Goal: Information Seeking & Learning: Learn about a topic

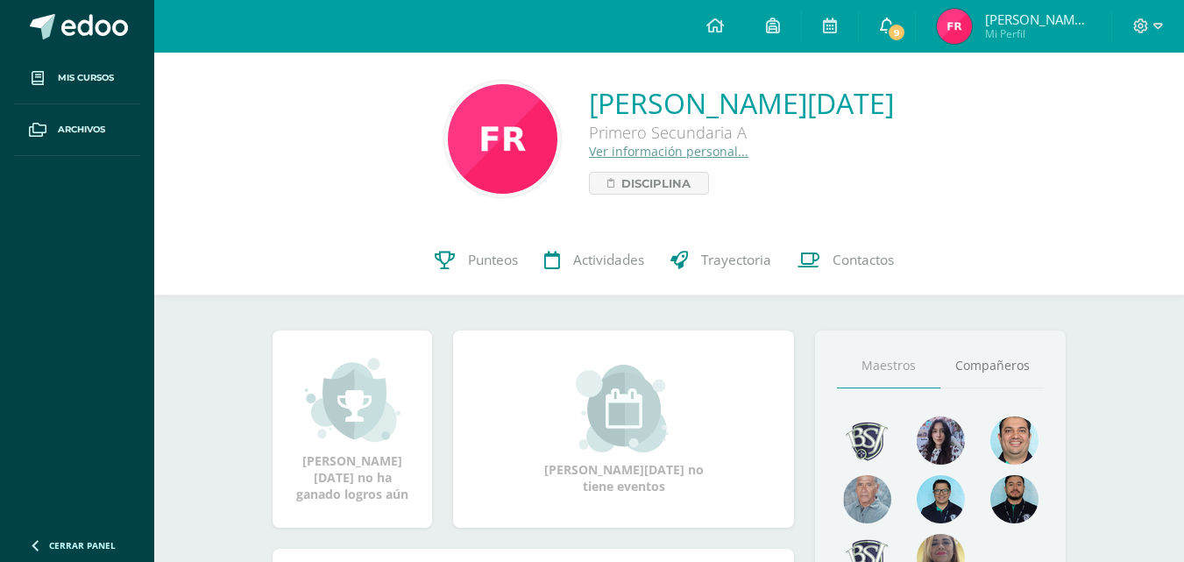
click at [894, 25] on icon at bounding box center [887, 26] width 14 height 16
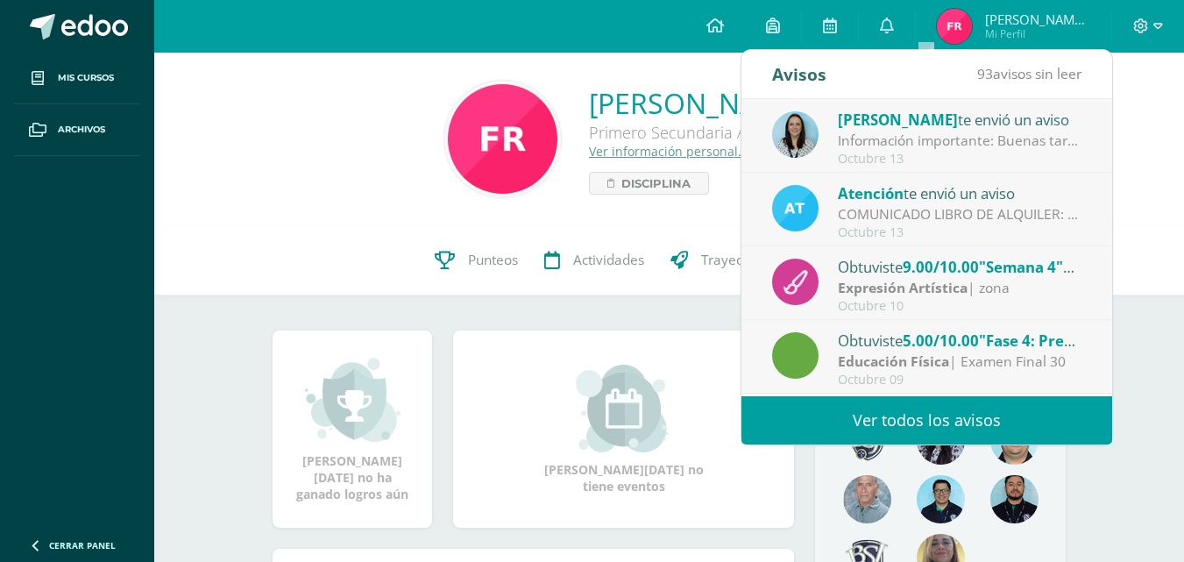
click at [972, 138] on div "Información importante: Buenas tardes padres de familia, Compartimos informació…" at bounding box center [960, 141] width 244 height 20
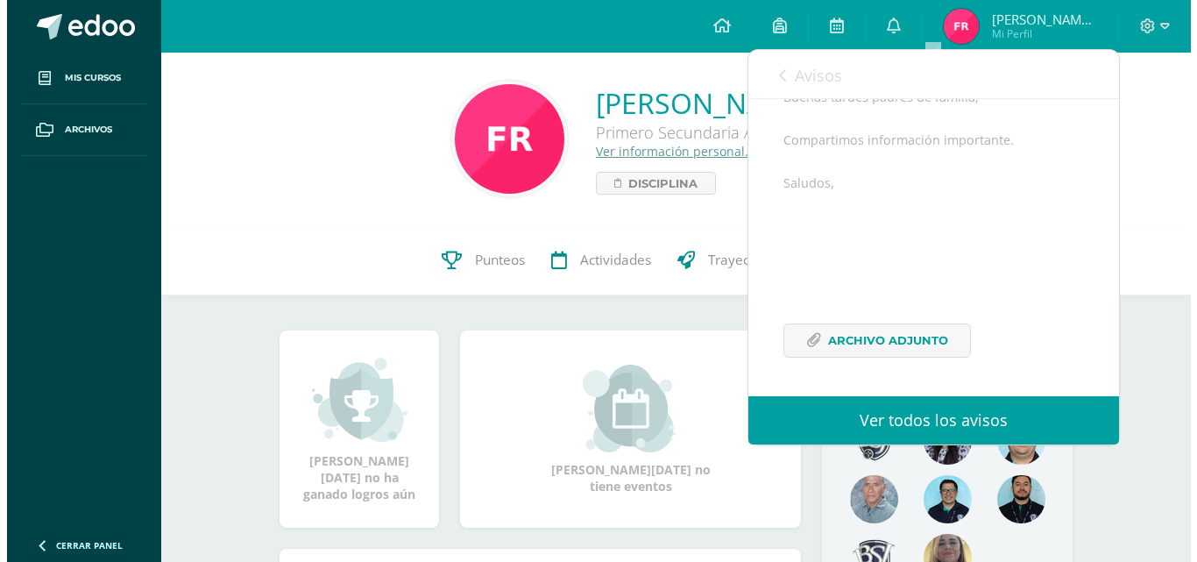
scroll to position [213, 0]
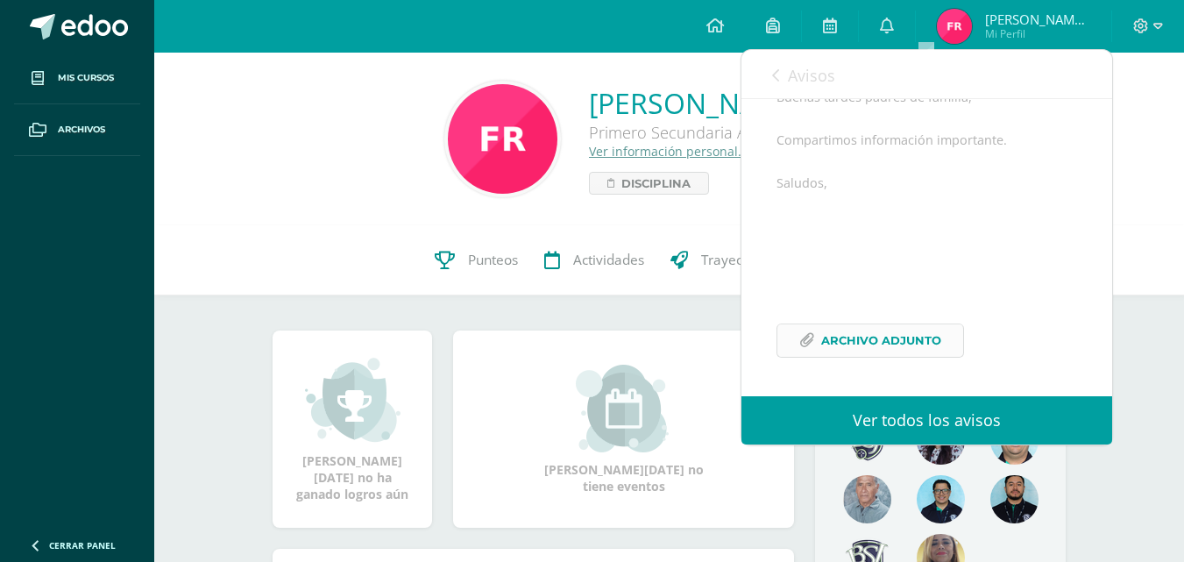
click at [905, 329] on span "Archivo Adjunto" at bounding box center [881, 340] width 120 height 32
click at [915, 15] on link "0" at bounding box center [887, 26] width 56 height 53
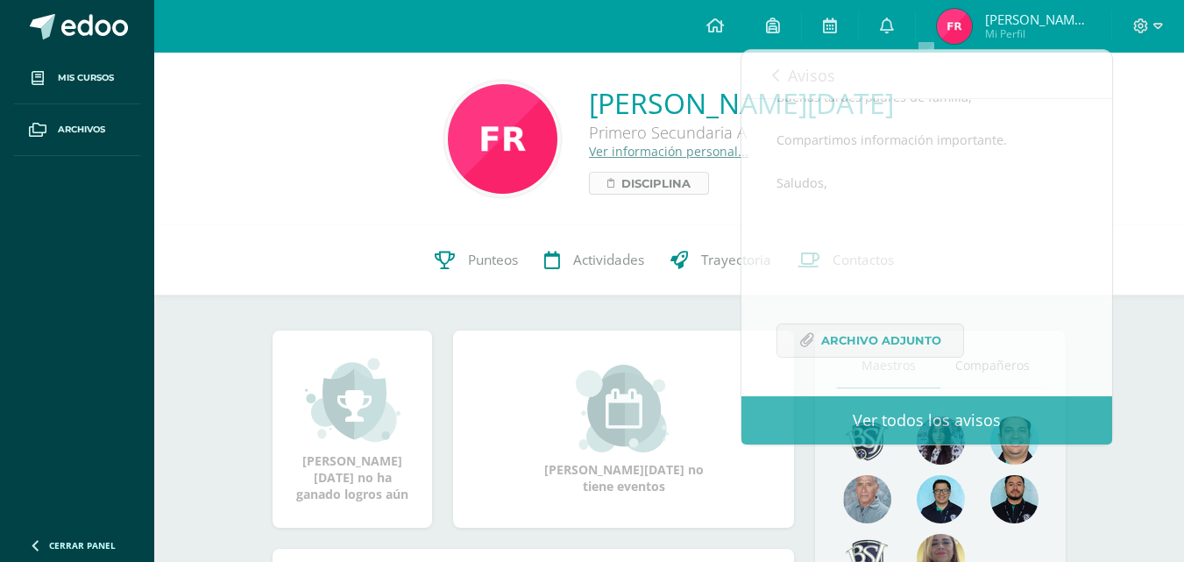
click at [638, 174] on span "Disciplina" at bounding box center [655, 183] width 69 height 21
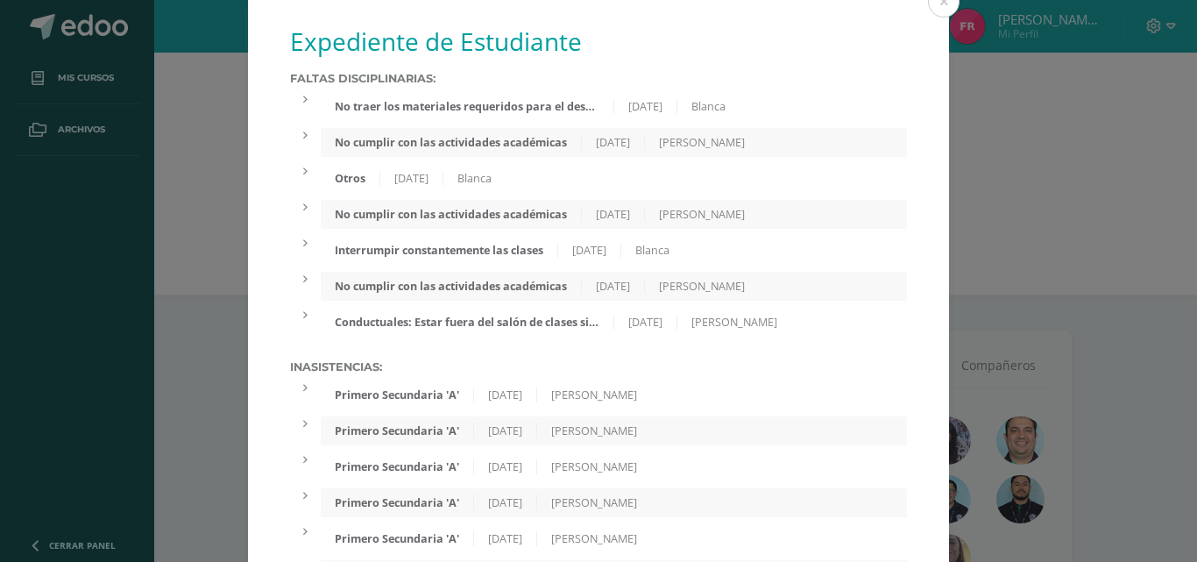
scroll to position [0, 0]
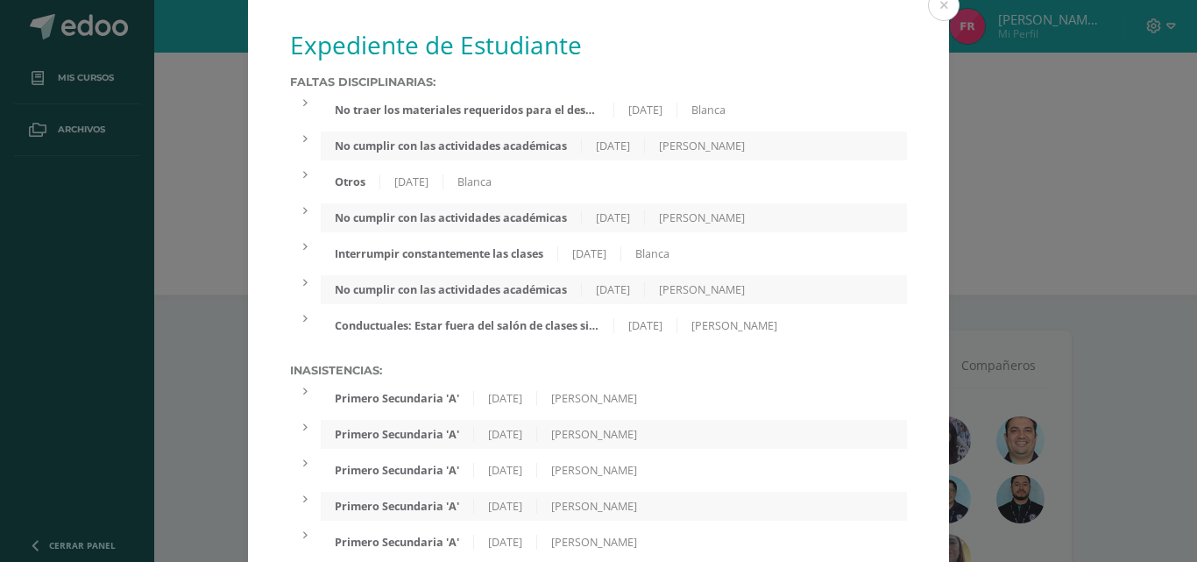
click at [516, 117] on div "No traer los materiales requeridos para el desarrollo de las clases 19/09/2025 …" at bounding box center [614, 110] width 586 height 29
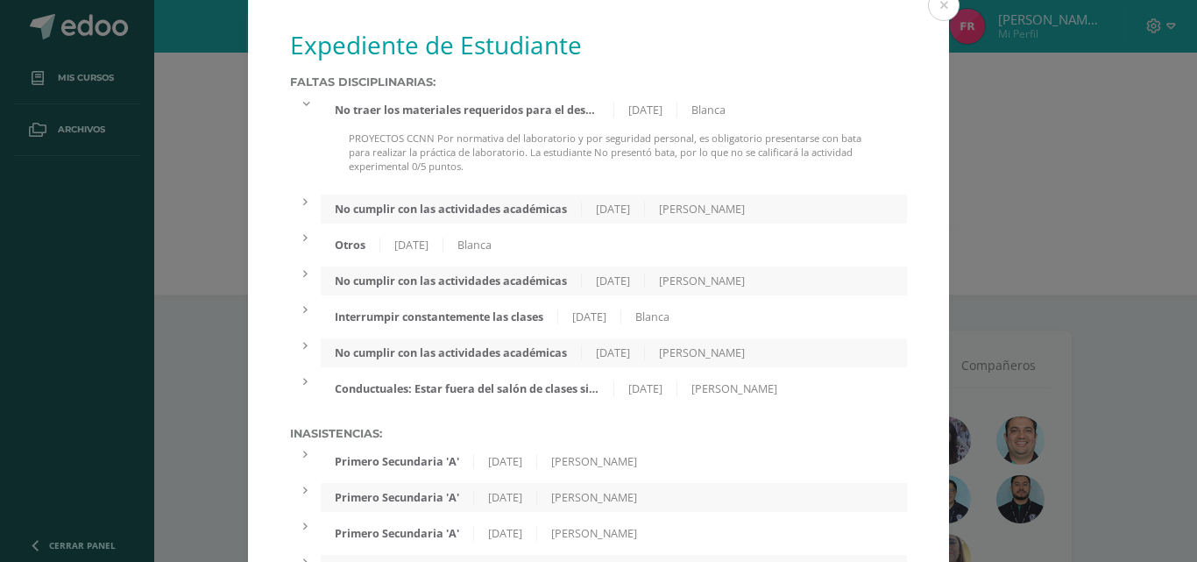
click at [508, 198] on div "No cumplir con las actividades académicas 02/09/2025 Ana Mendoza" at bounding box center [614, 209] width 586 height 29
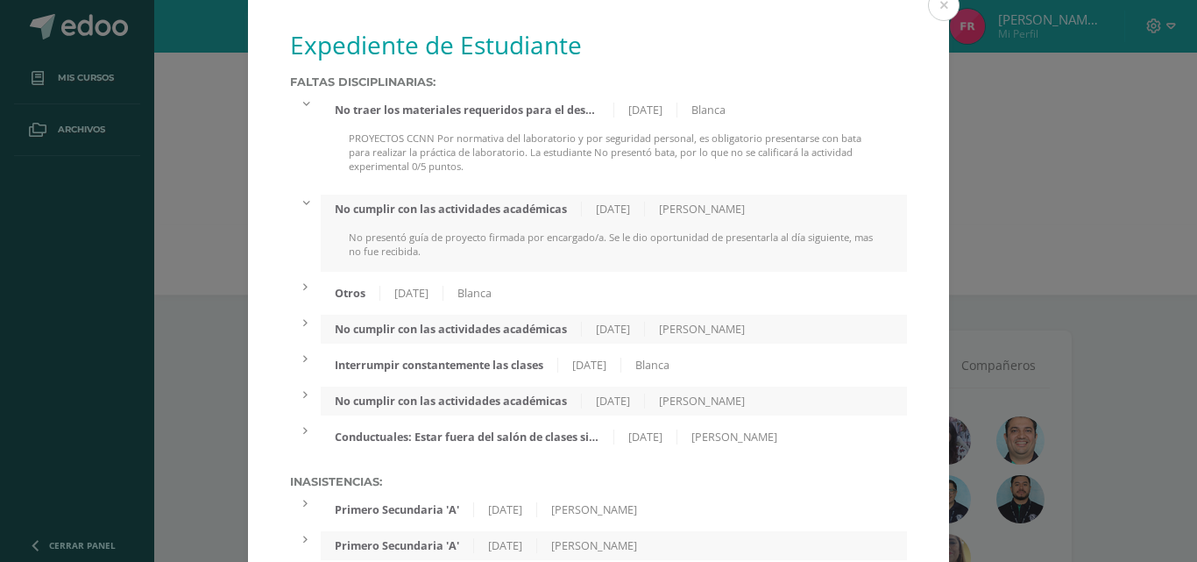
click at [378, 285] on div "Otros 26/08/2025 Blanca" at bounding box center [614, 293] width 586 height 29
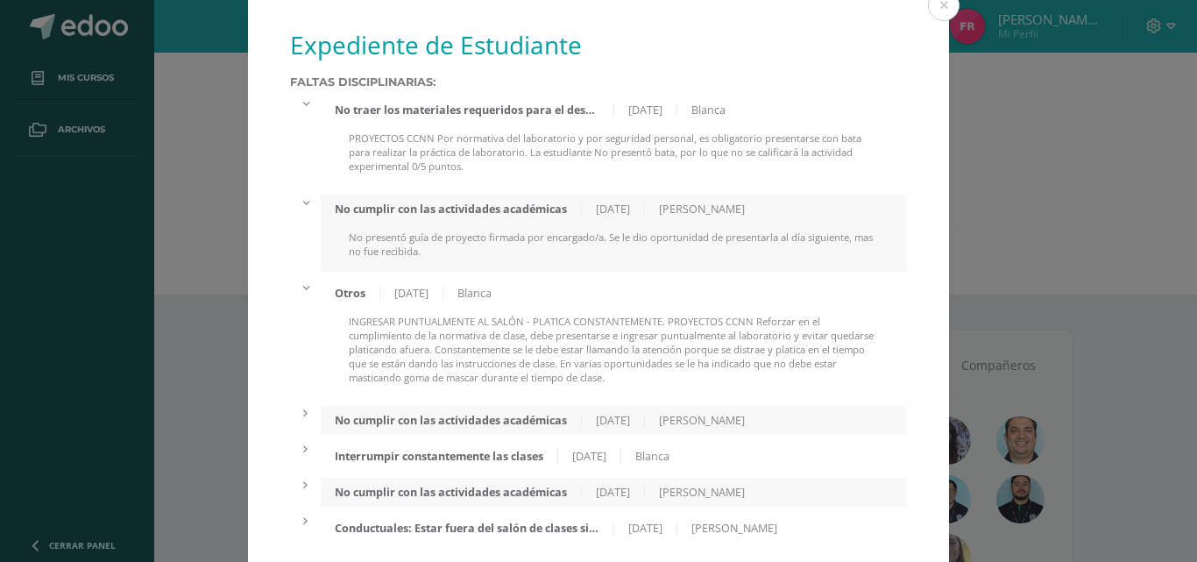
click at [421, 413] on div "No cumplir con las actividades académicas" at bounding box center [451, 420] width 261 height 15
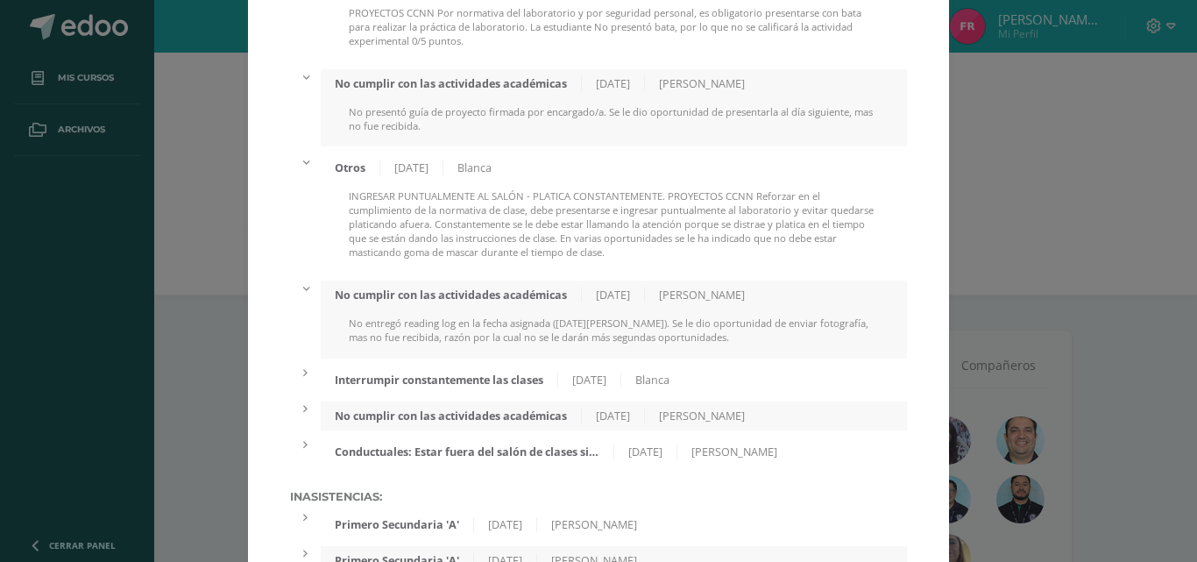
scroll to position [127, 0]
click at [431, 368] on div "Interrumpir constantemente las clases 05/08/2025 Blanca" at bounding box center [614, 378] width 586 height 29
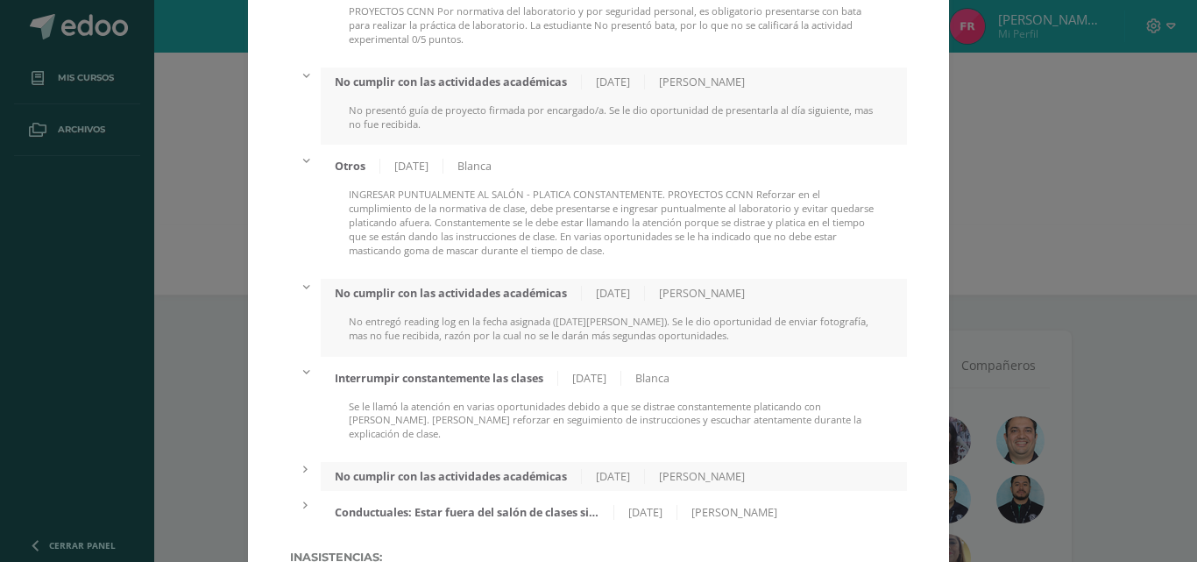
click at [437, 464] on div "No cumplir con las actividades académicas 05/06/2025 Ana Mendoza" at bounding box center [614, 476] width 586 height 29
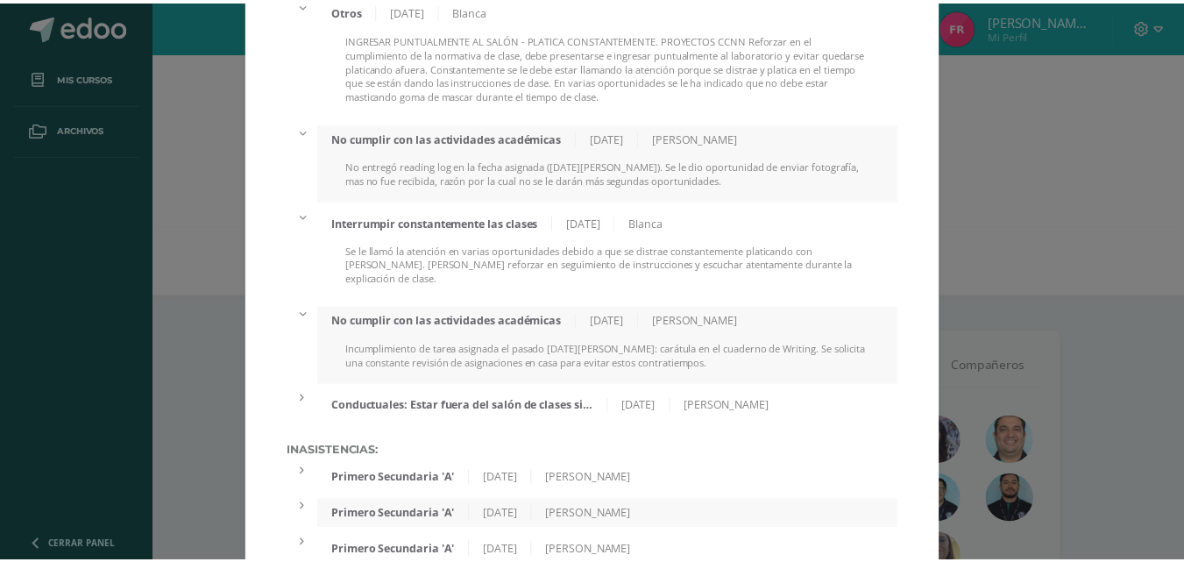
scroll to position [303, 0]
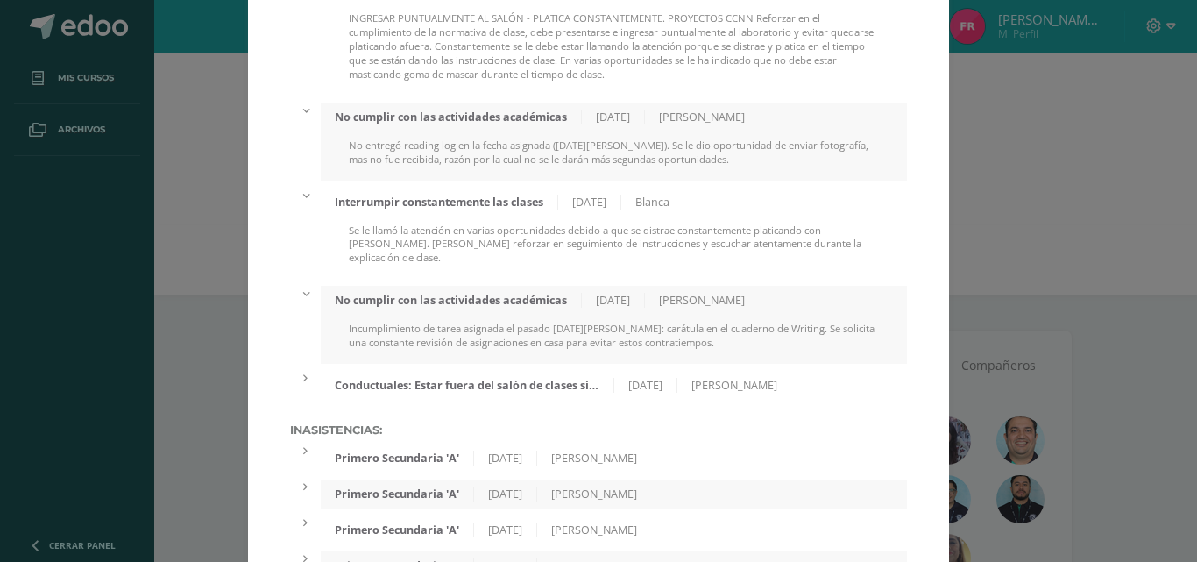
click at [515, 394] on div "Conductuales: Estar fuera del salón de clases sin pase de salida autorizado. 28…" at bounding box center [614, 385] width 586 height 29
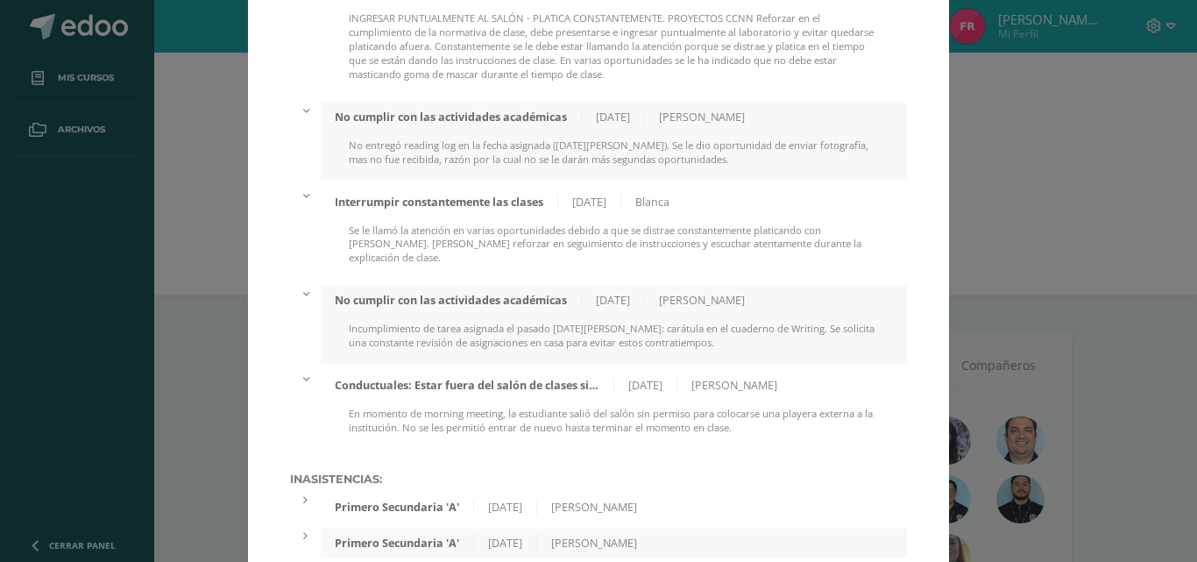
click at [187, 86] on div "Expediente de Estudiante Faltas Disciplinarias: No traer los materiales requeri…" at bounding box center [598, 271] width 1183 height 1148
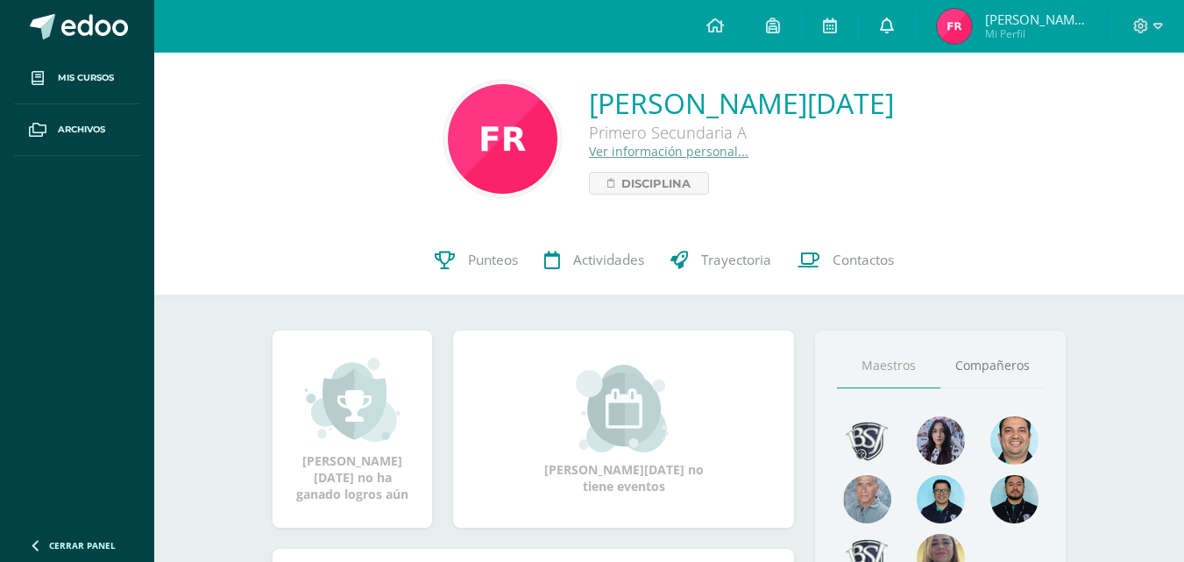
click at [912, 26] on link "0" at bounding box center [887, 26] width 56 height 53
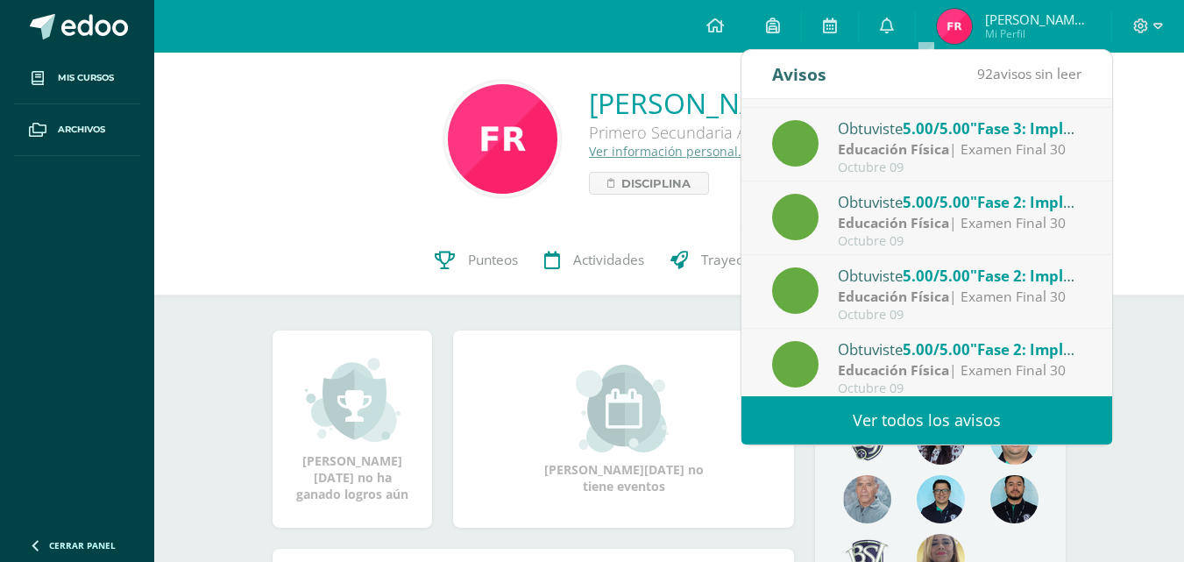
scroll to position [278, 0]
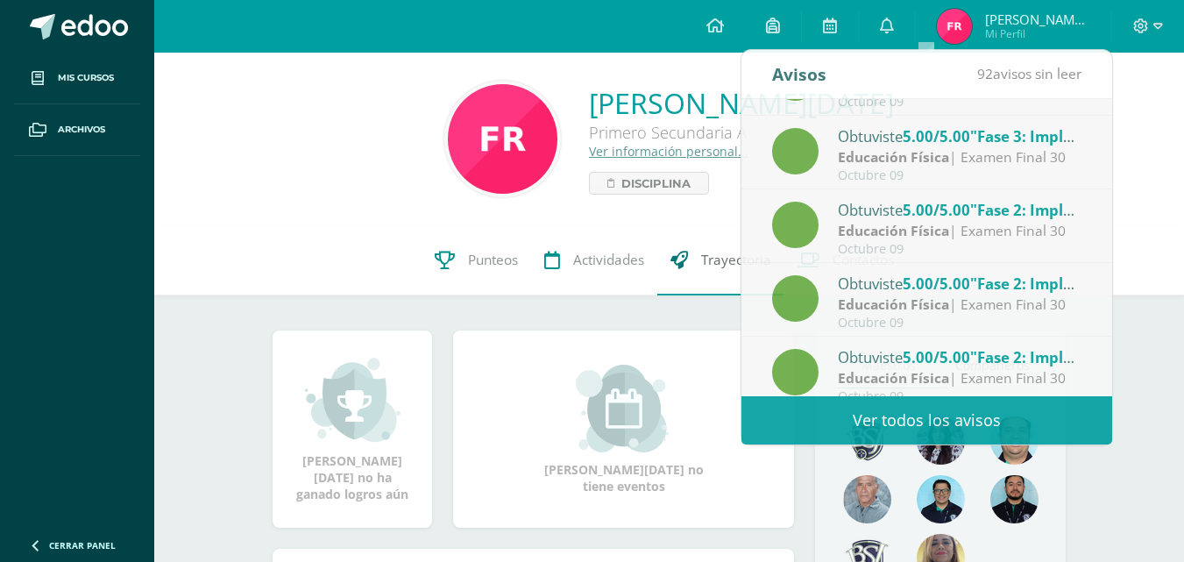
click at [687, 241] on link "Trayectoria" at bounding box center [720, 260] width 127 height 70
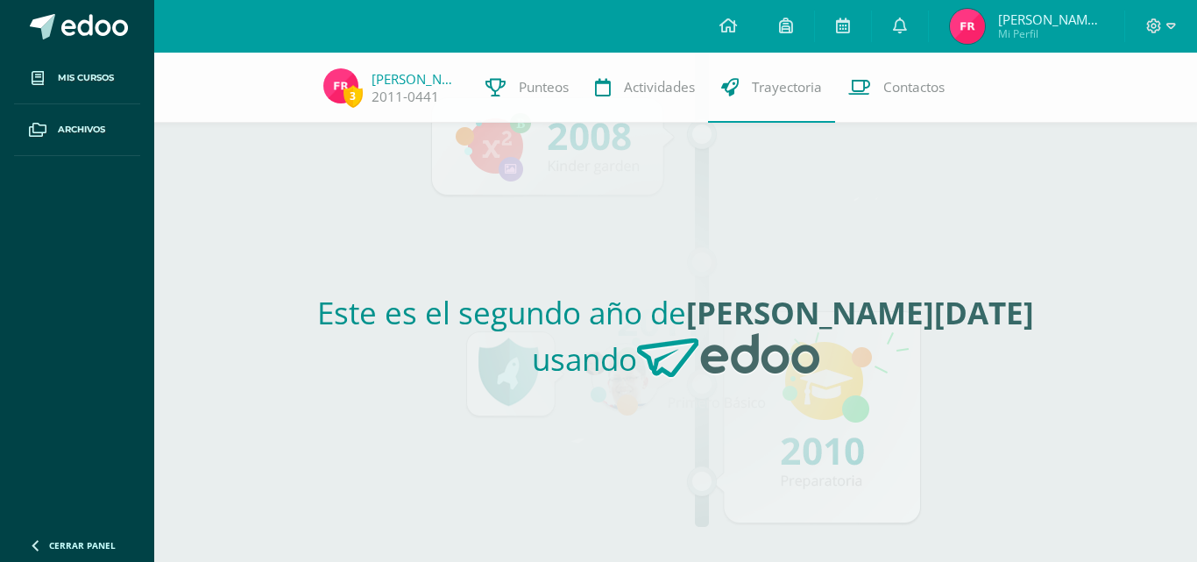
click at [676, 249] on div "Este es el segundo año de Frida Lucia usando" at bounding box center [676, 342] width 807 height 439
click at [663, 94] on span "Actividades" at bounding box center [659, 87] width 71 height 18
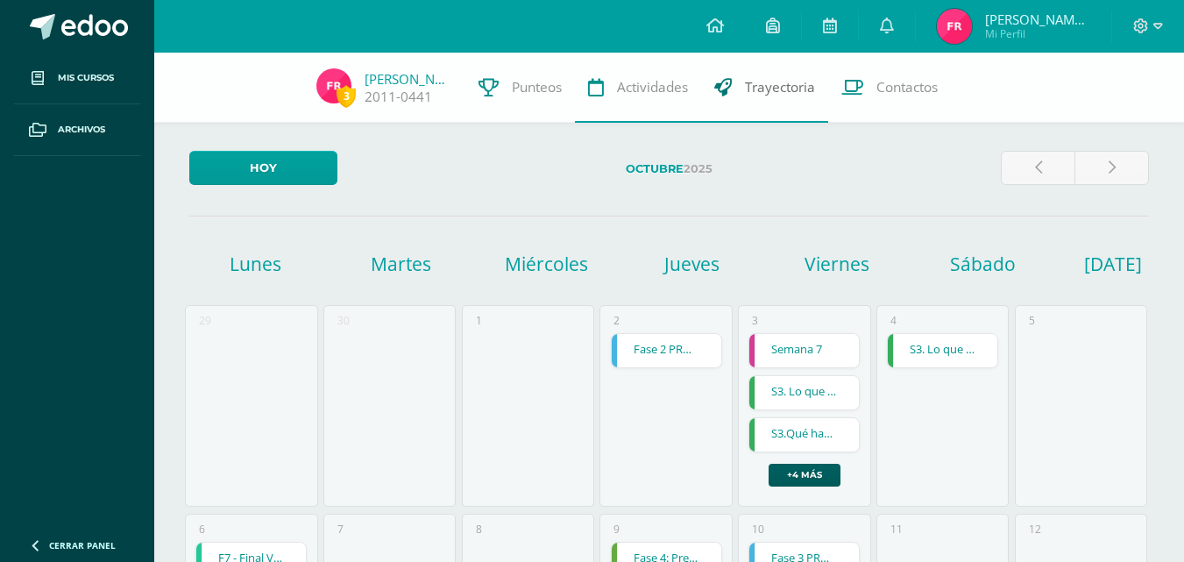
click at [760, 94] on span "Trayectoria" at bounding box center [780, 87] width 70 height 18
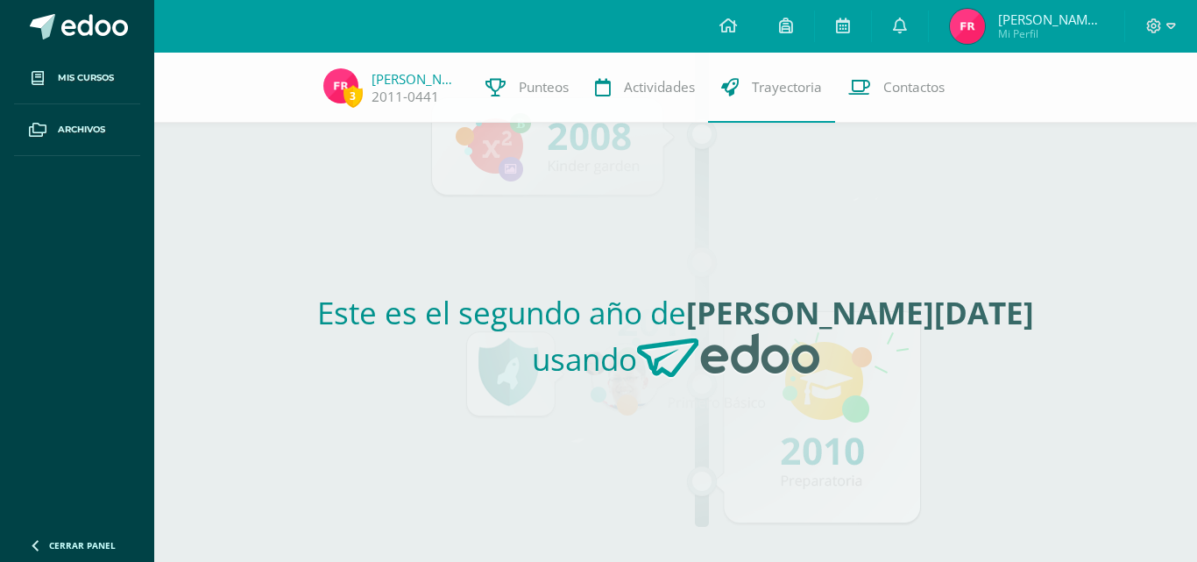
click at [674, 369] on img at bounding box center [728, 356] width 182 height 46
click at [850, 23] on icon at bounding box center [843, 26] width 14 height 16
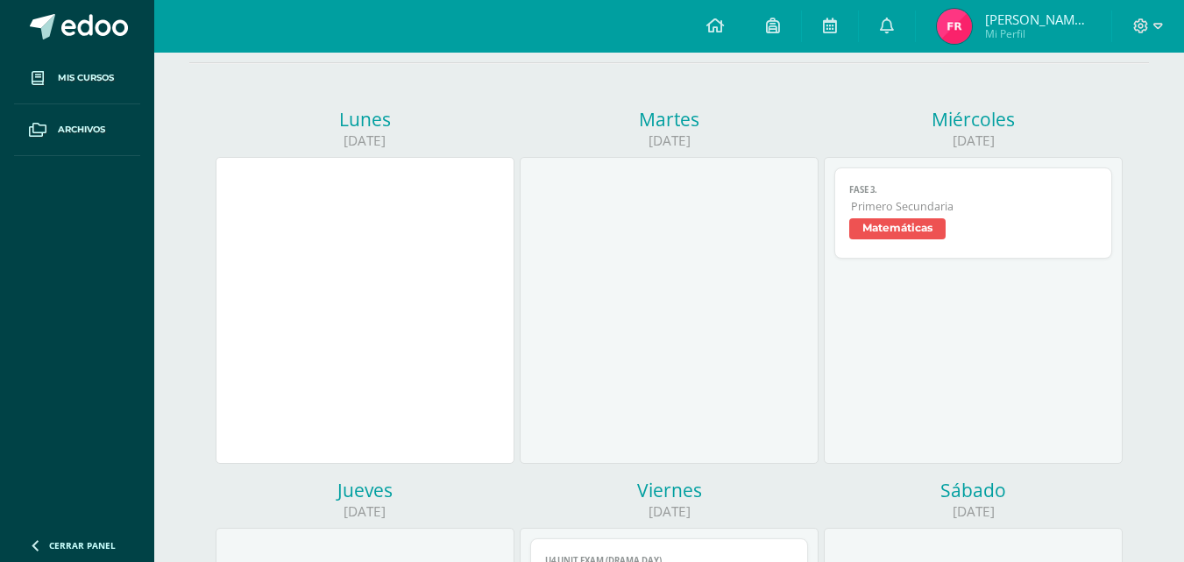
scroll to position [160, 0]
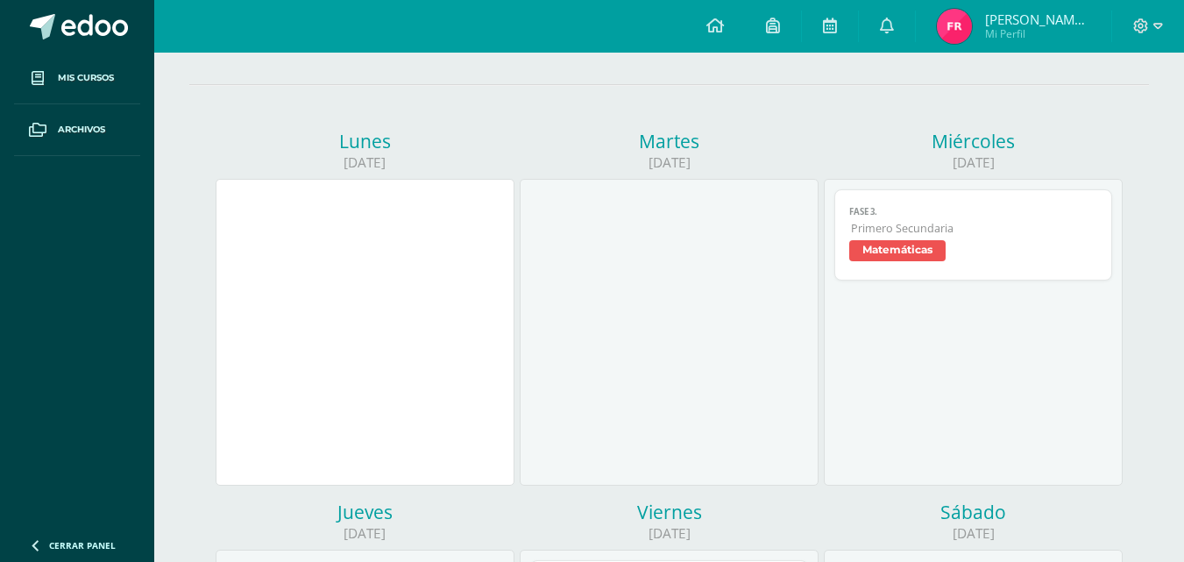
click at [1041, 212] on span "Fase 3." at bounding box center [972, 211] width 247 height 11
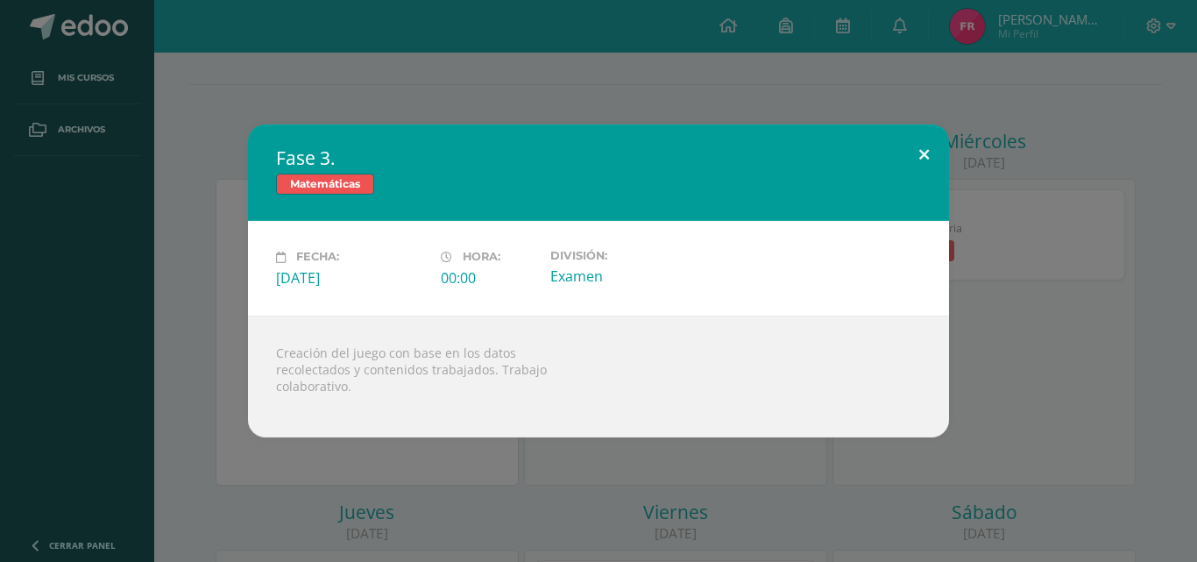
click at [935, 153] on button at bounding box center [924, 154] width 50 height 60
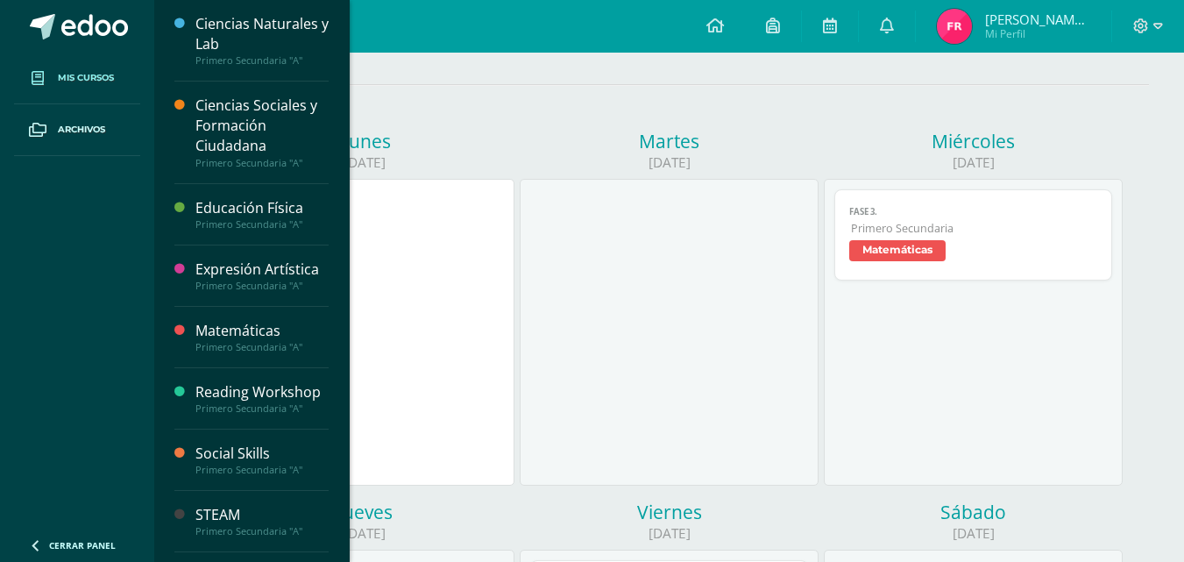
click at [91, 81] on span "Mis cursos" at bounding box center [86, 78] width 56 height 14
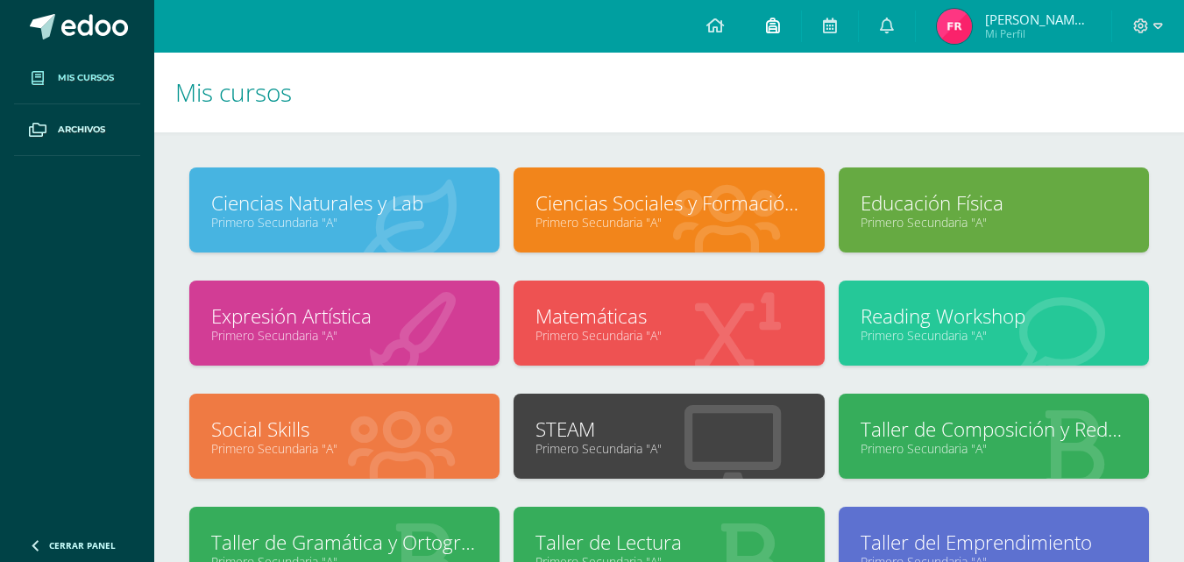
click at [801, 25] on link at bounding box center [773, 26] width 56 height 53
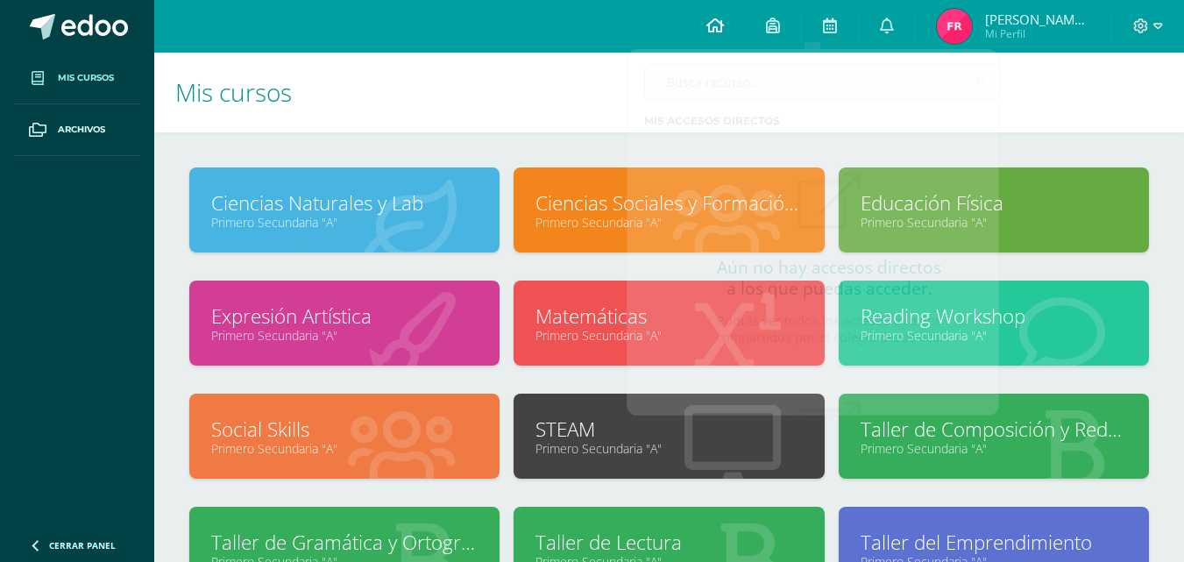
click at [745, 18] on link at bounding box center [715, 26] width 60 height 53
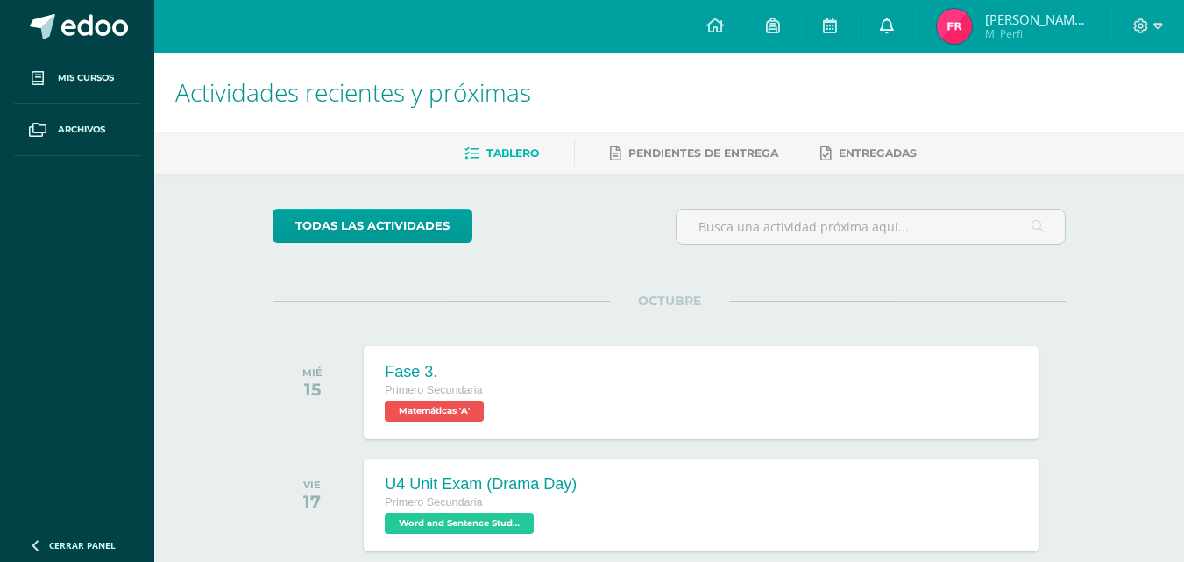
click at [909, 19] on link at bounding box center [887, 26] width 56 height 53
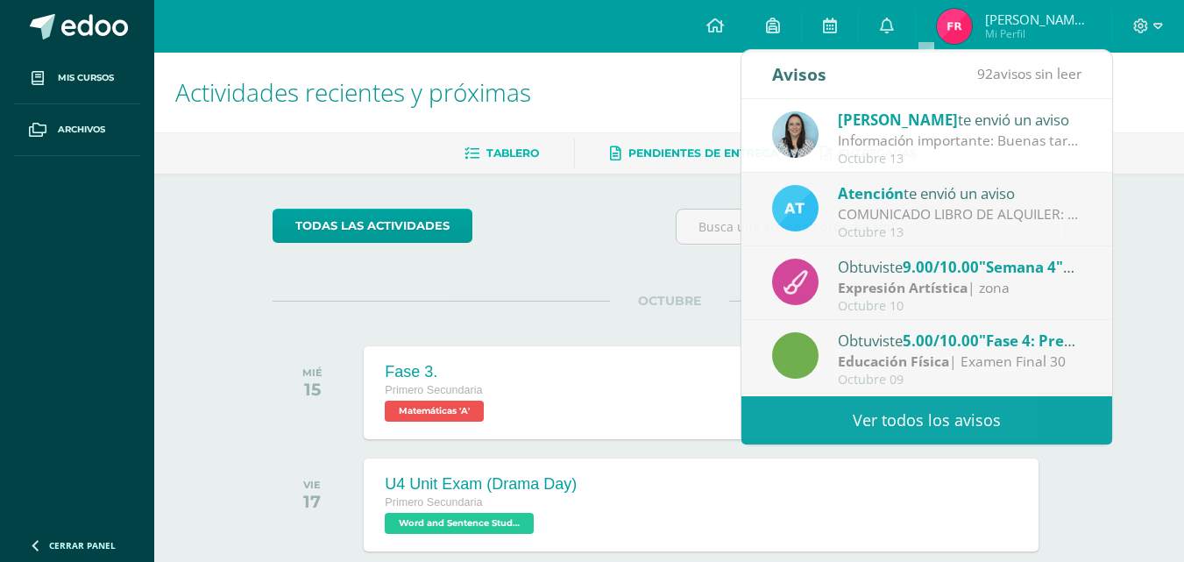
click at [630, 164] on link "Pendientes de entrega" at bounding box center [694, 153] width 168 height 28
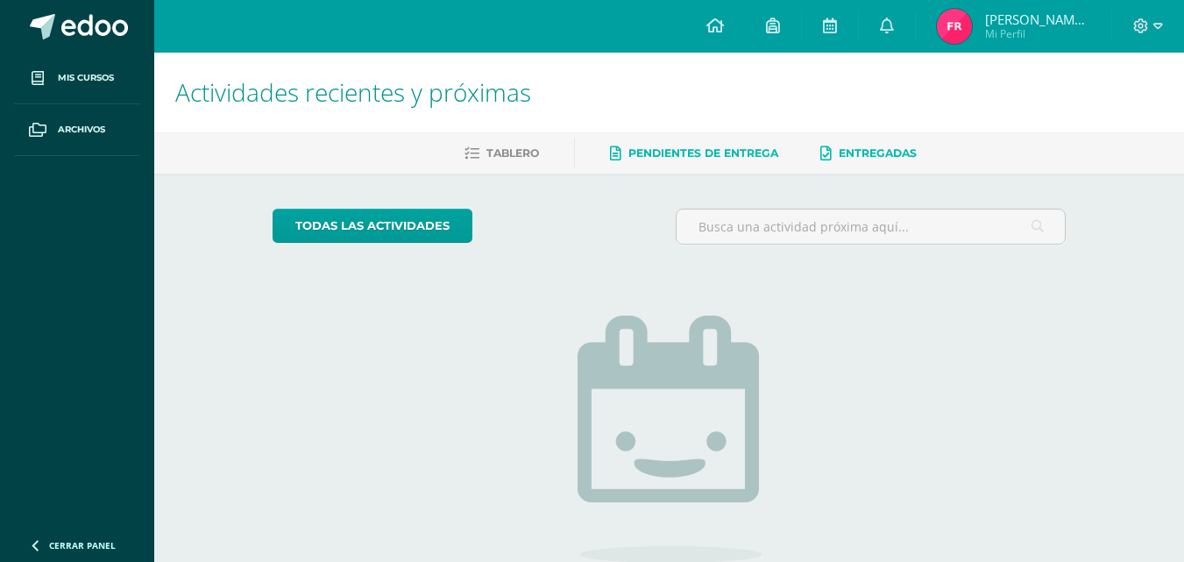
click at [836, 153] on link "Entregadas" at bounding box center [868, 153] width 96 height 28
click at [420, 235] on link "todas las Actividades" at bounding box center [373, 226] width 200 height 34
